Goal: Transaction & Acquisition: Register for event/course

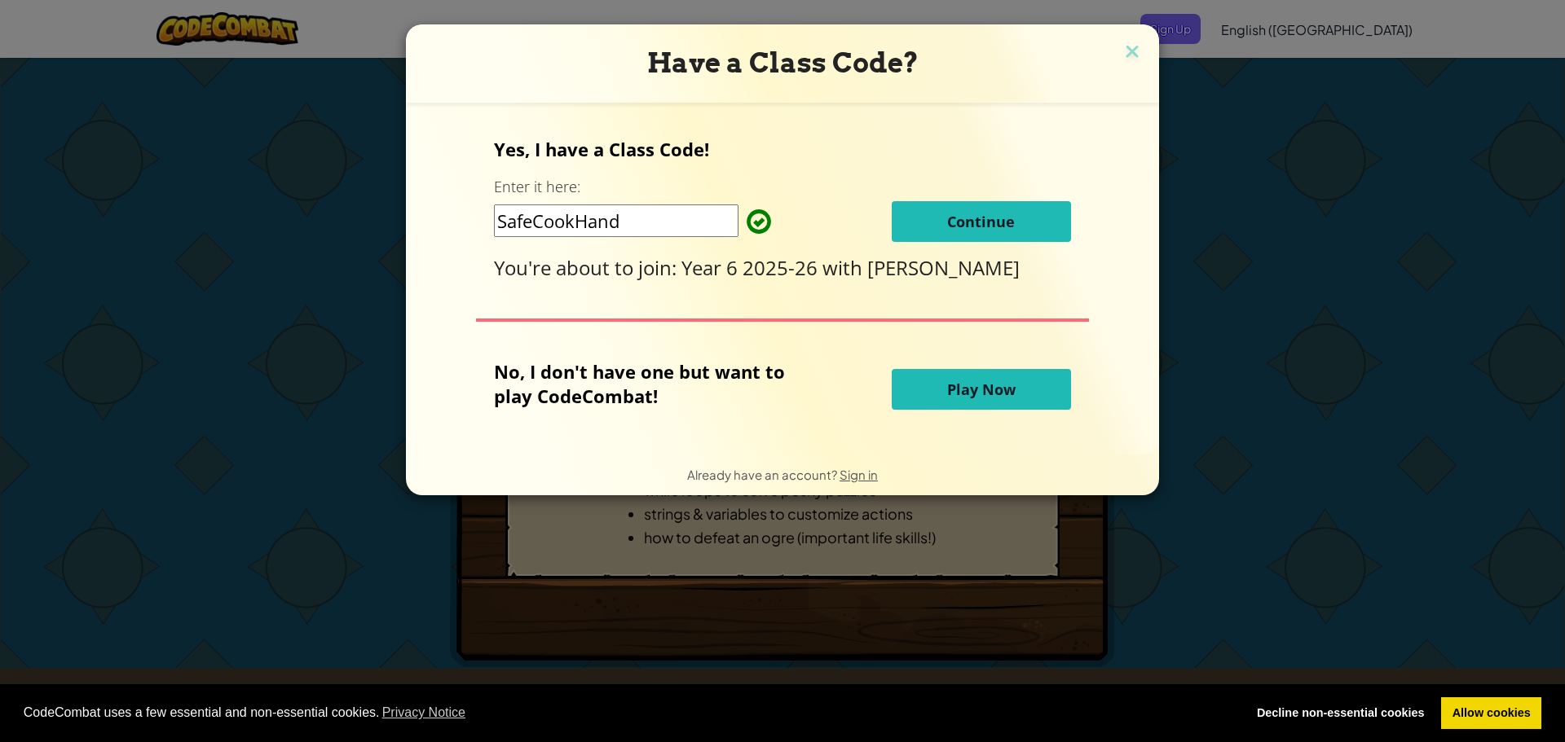
click at [988, 214] on span "Continue" at bounding box center [981, 222] width 68 height 20
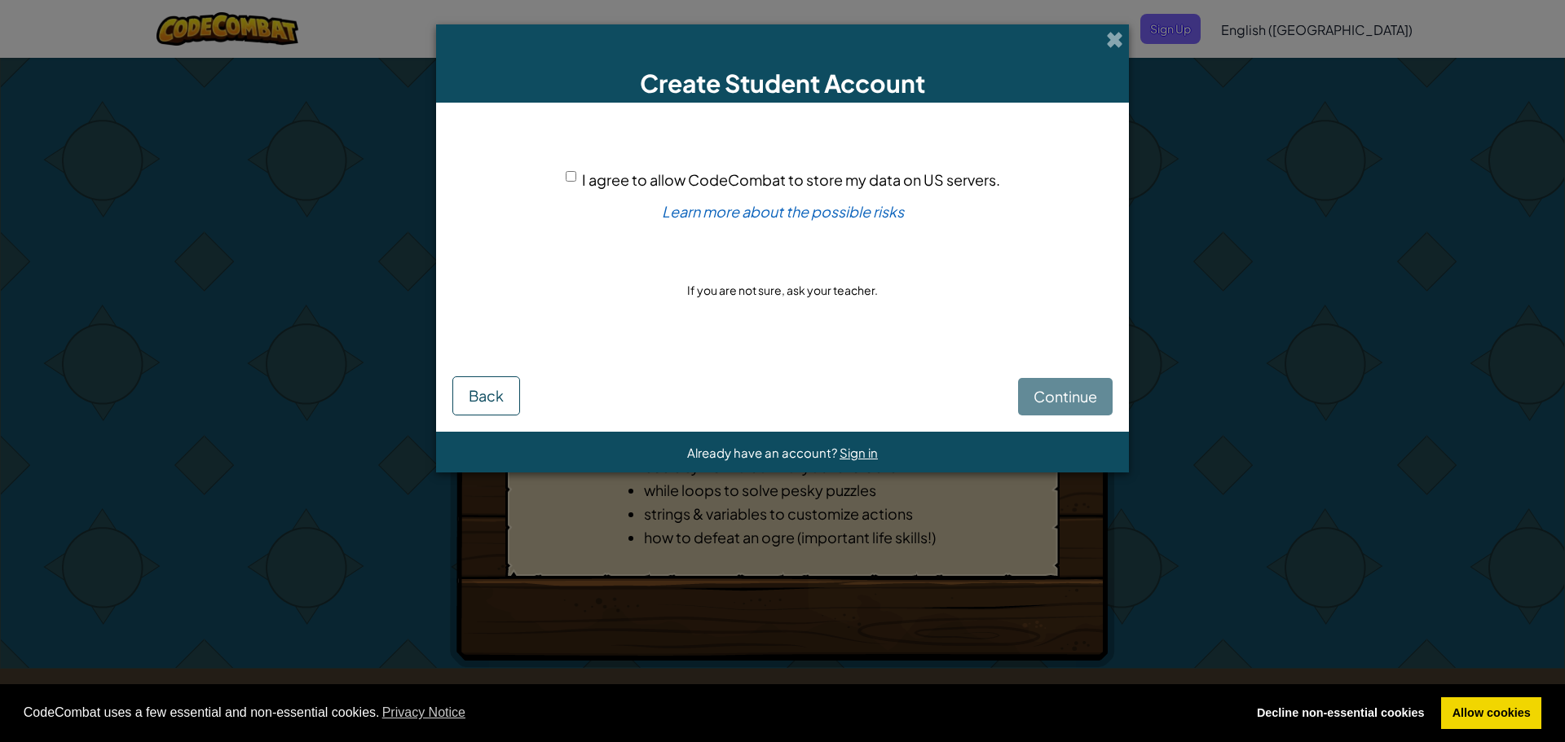
click at [571, 187] on div "I agree to allow CodeCombat to store my data on US servers." at bounding box center [783, 180] width 434 height 24
click at [574, 178] on input "I agree to allow CodeCombat to store my data on US servers." at bounding box center [571, 176] width 11 height 11
checkbox input "true"
click at [1075, 391] on span "Continue" at bounding box center [1065, 396] width 64 height 19
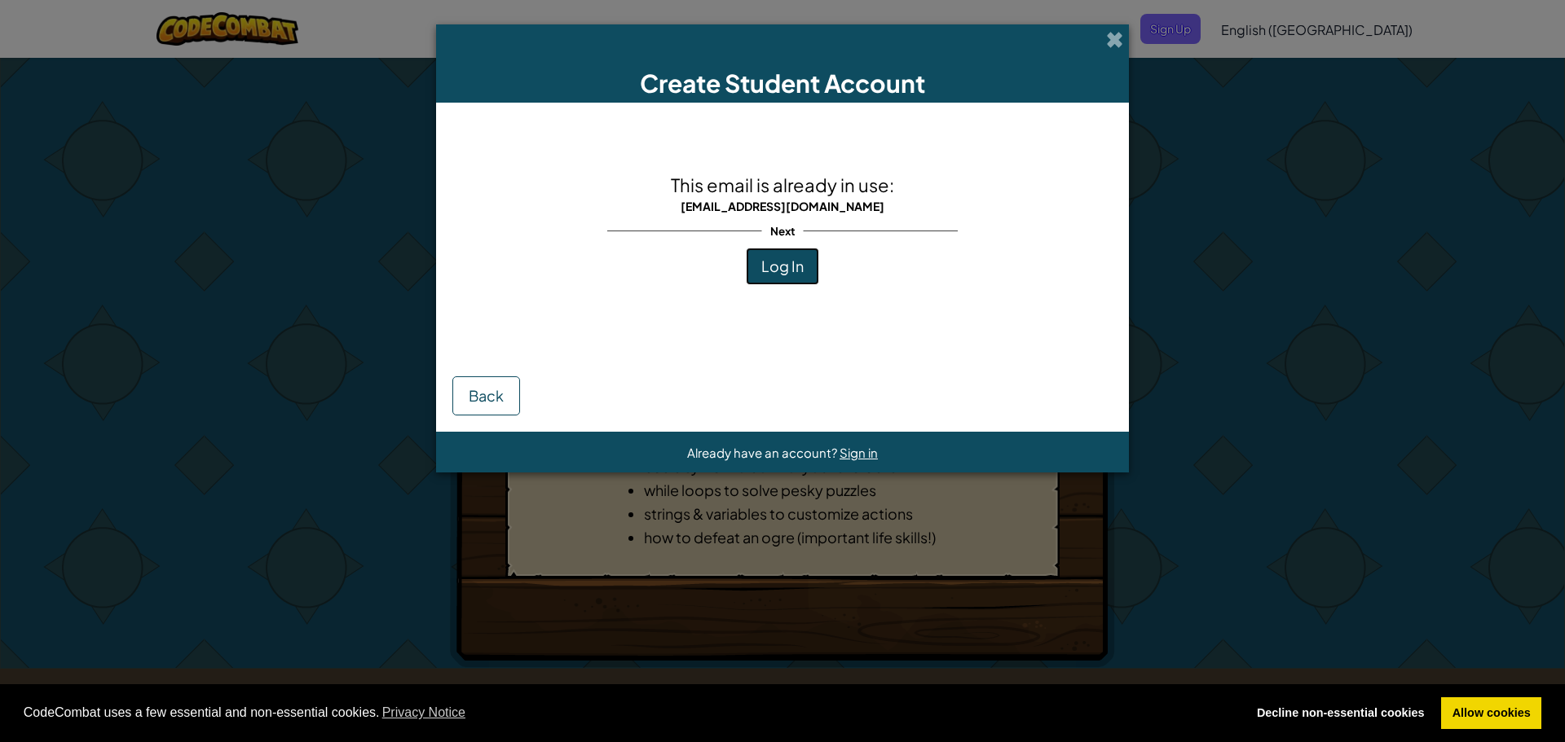
click at [759, 253] on button "Log In" at bounding box center [782, 266] width 73 height 37
